Goal: Navigation & Orientation: Find specific page/section

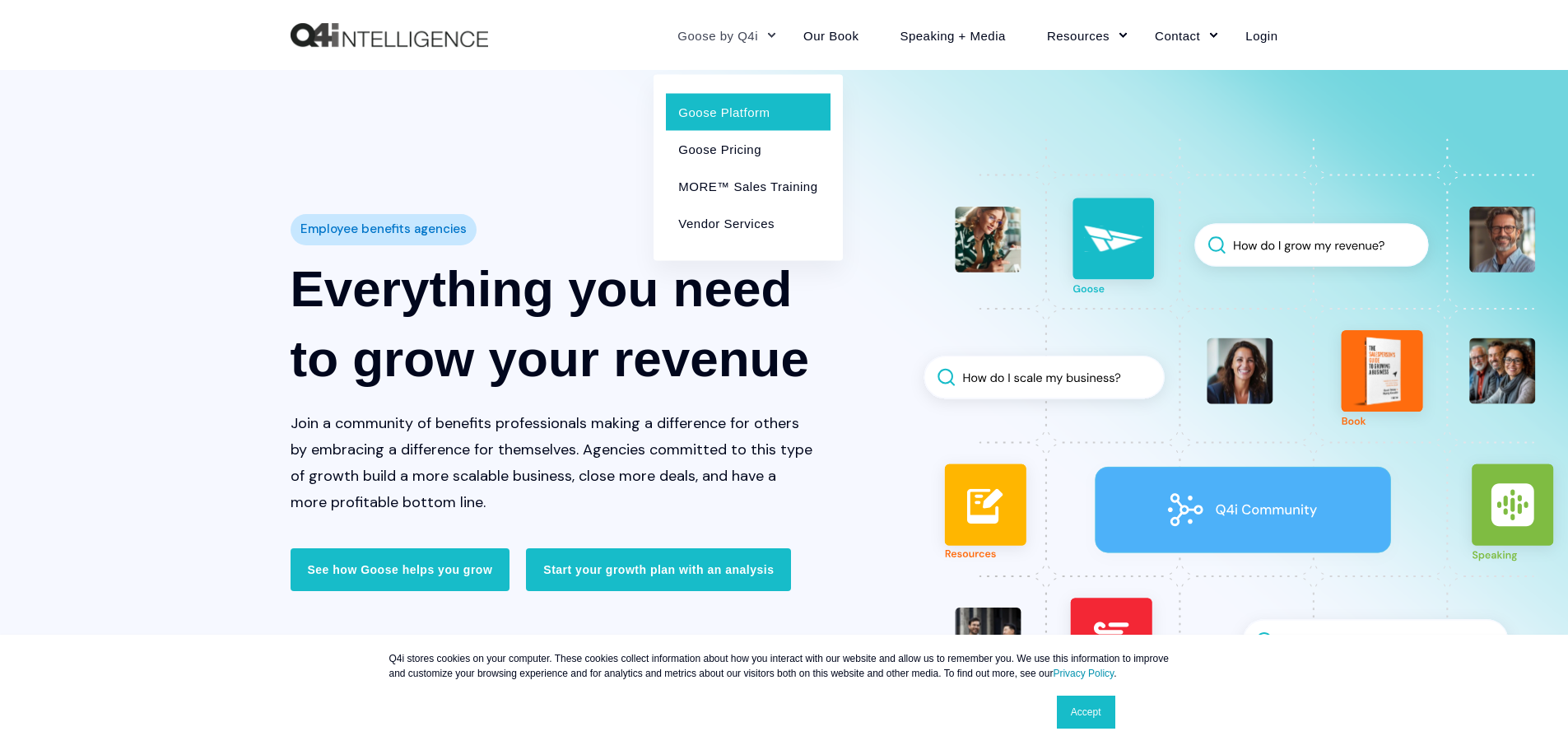
click at [753, 108] on link "Goose Platform" at bounding box center [748, 112] width 164 height 37
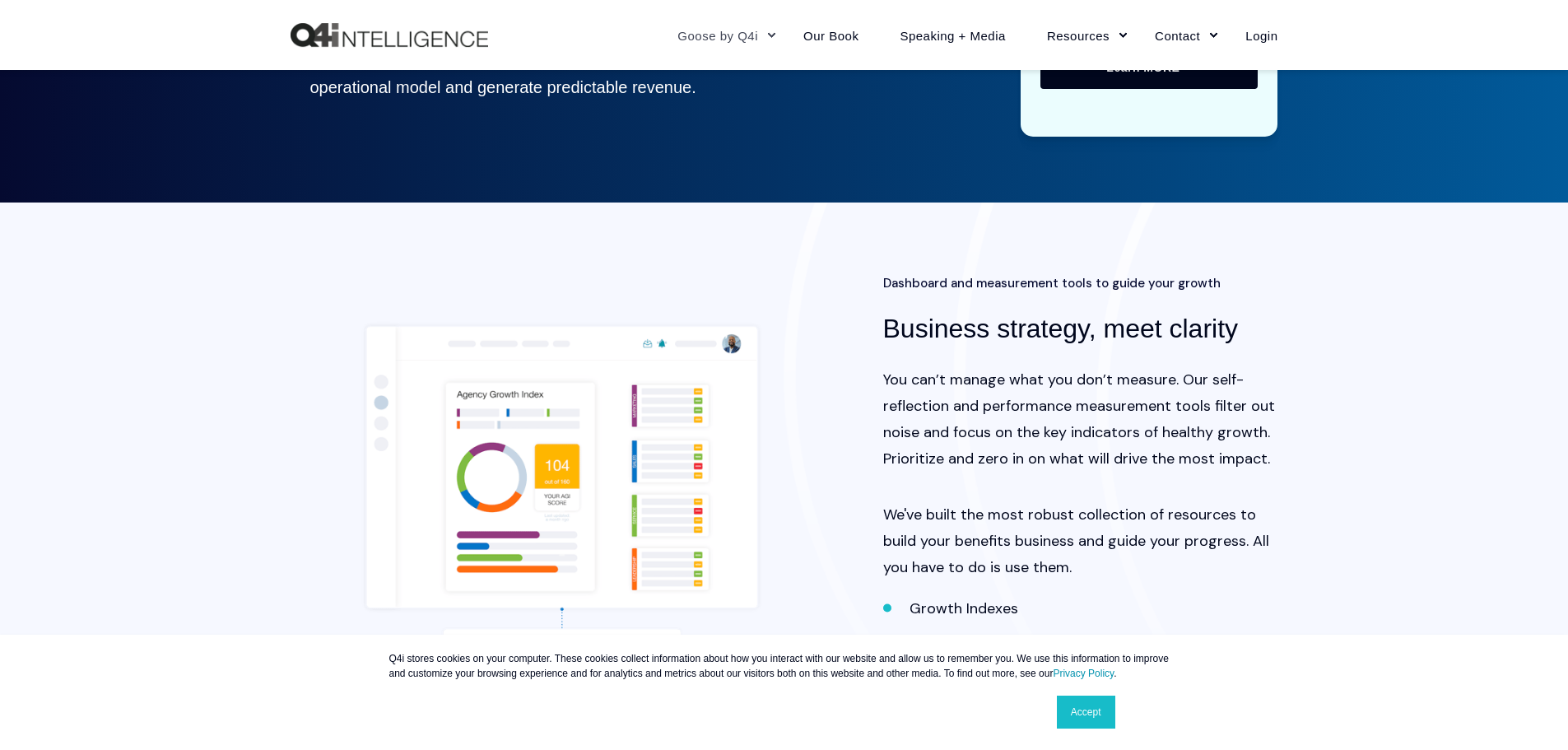
scroll to position [2058, 0]
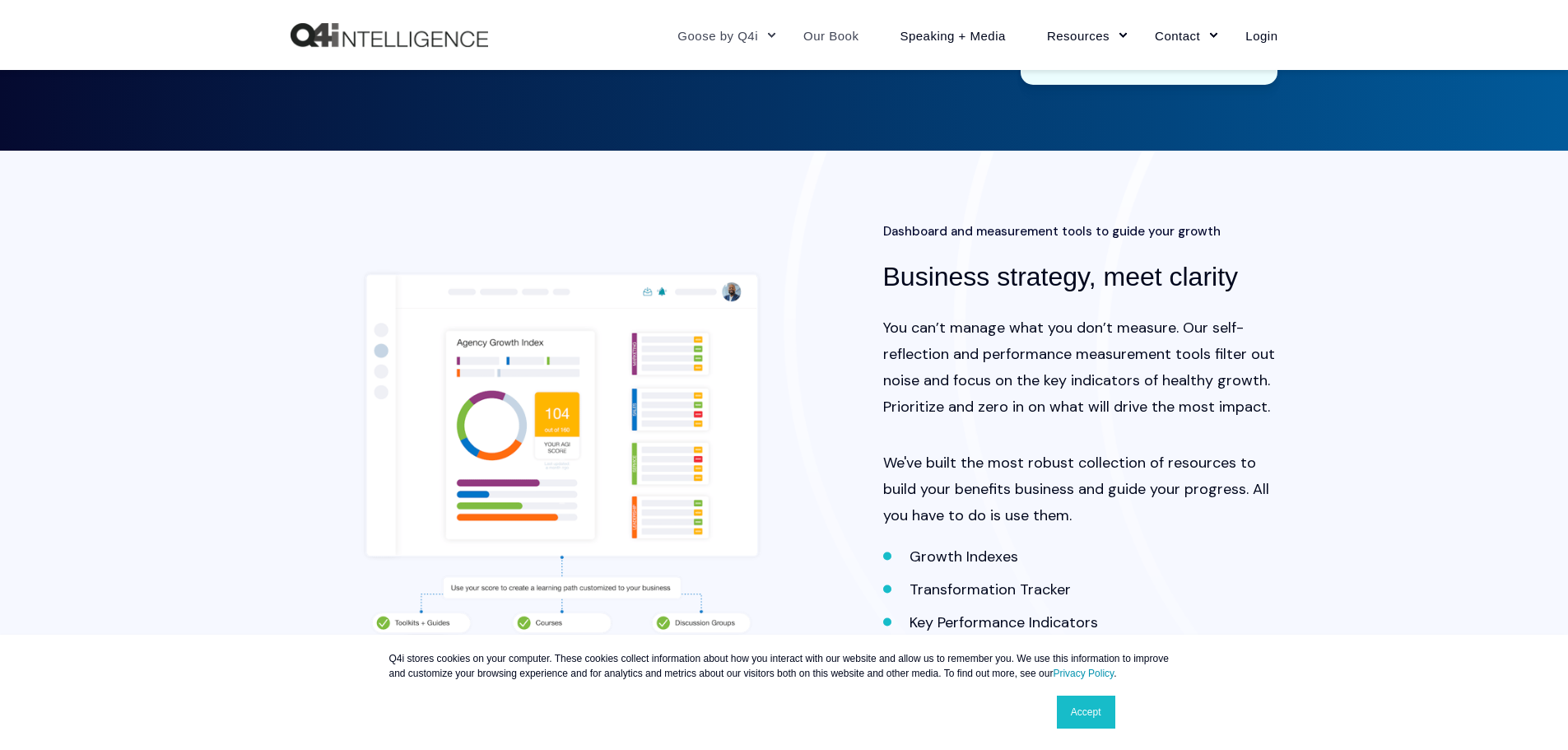
click at [870, 38] on link "Our Book" at bounding box center [831, 35] width 97 height 72
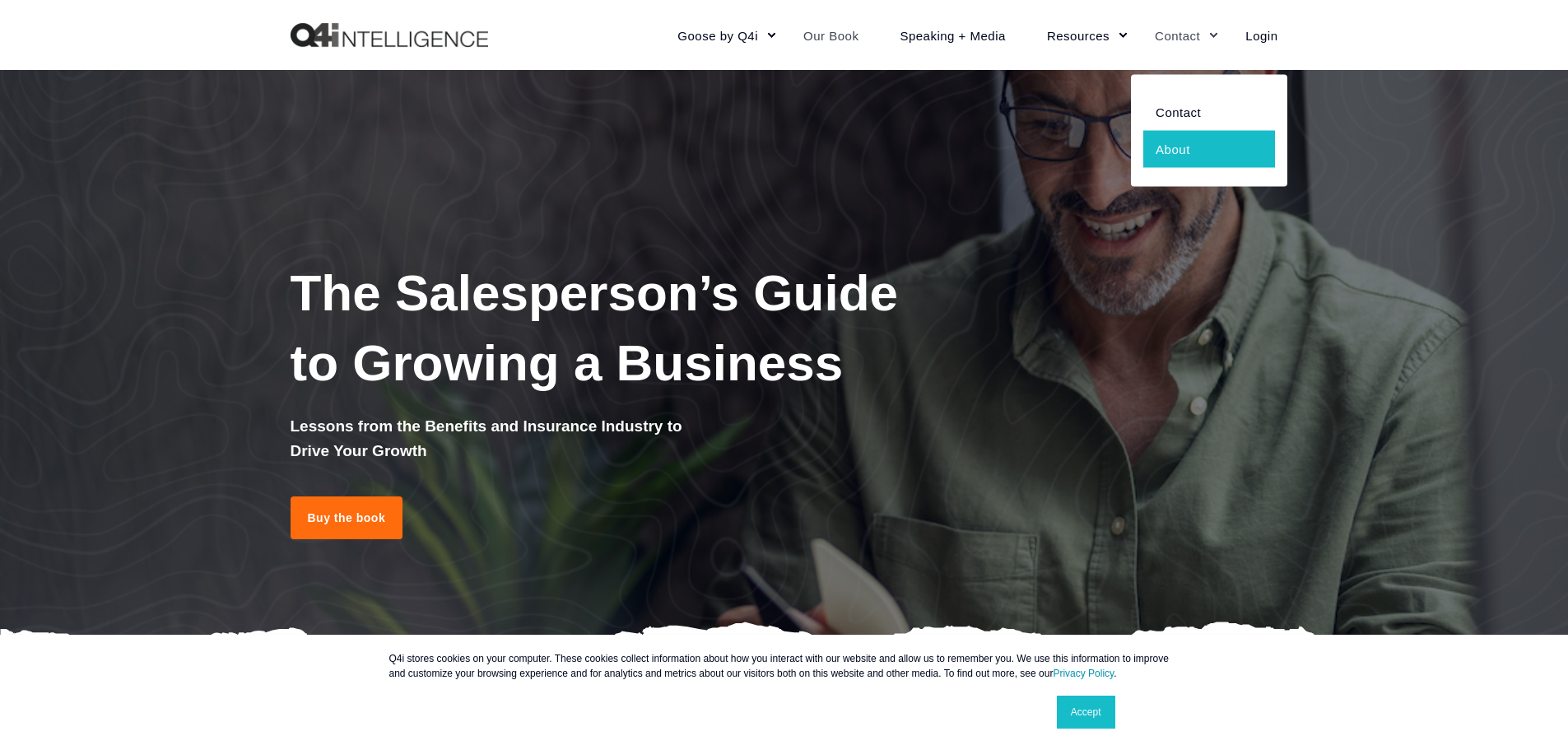
click at [1169, 149] on link "About" at bounding box center [1209, 148] width 131 height 37
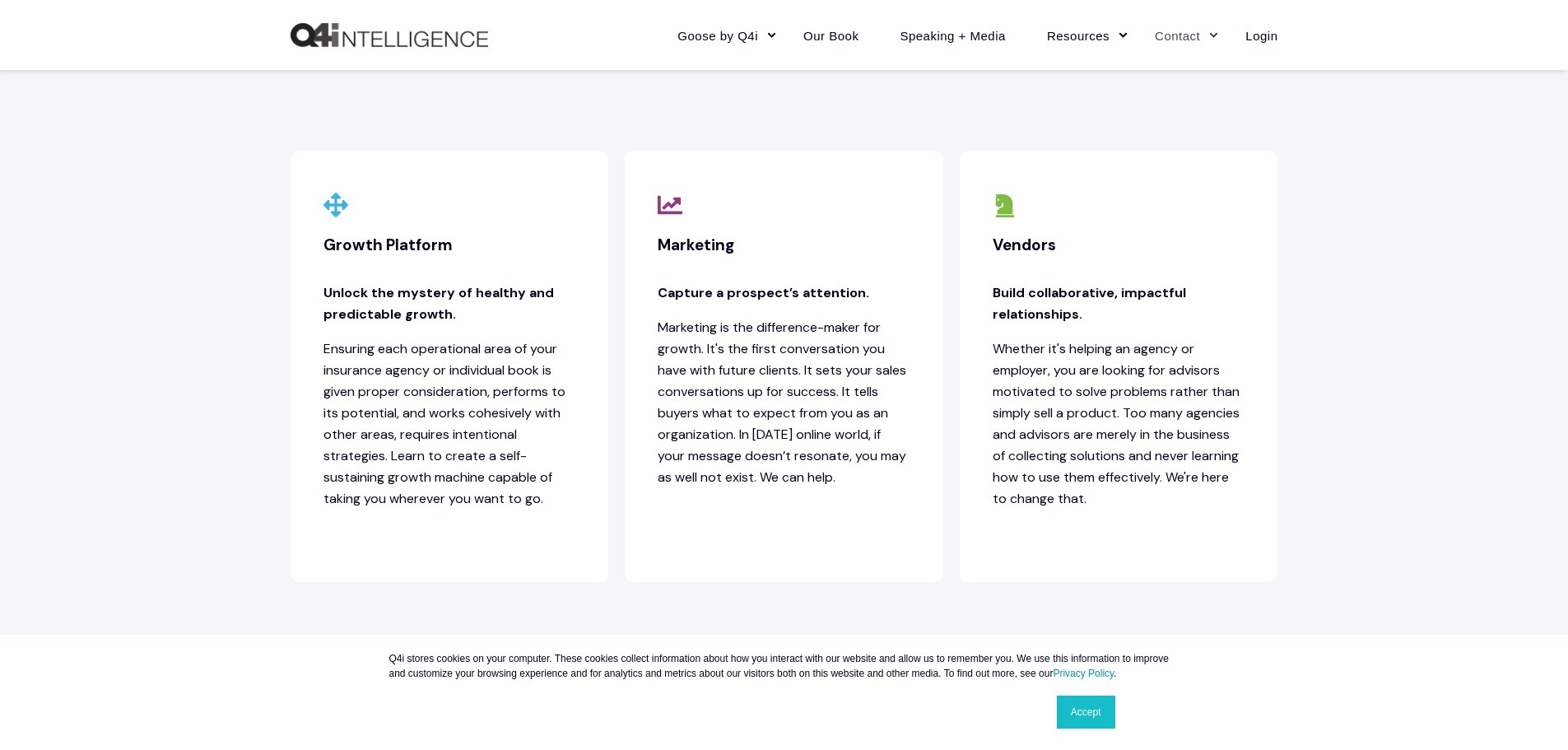
scroll to position [988, 0]
